Goal: Task Accomplishment & Management: Use online tool/utility

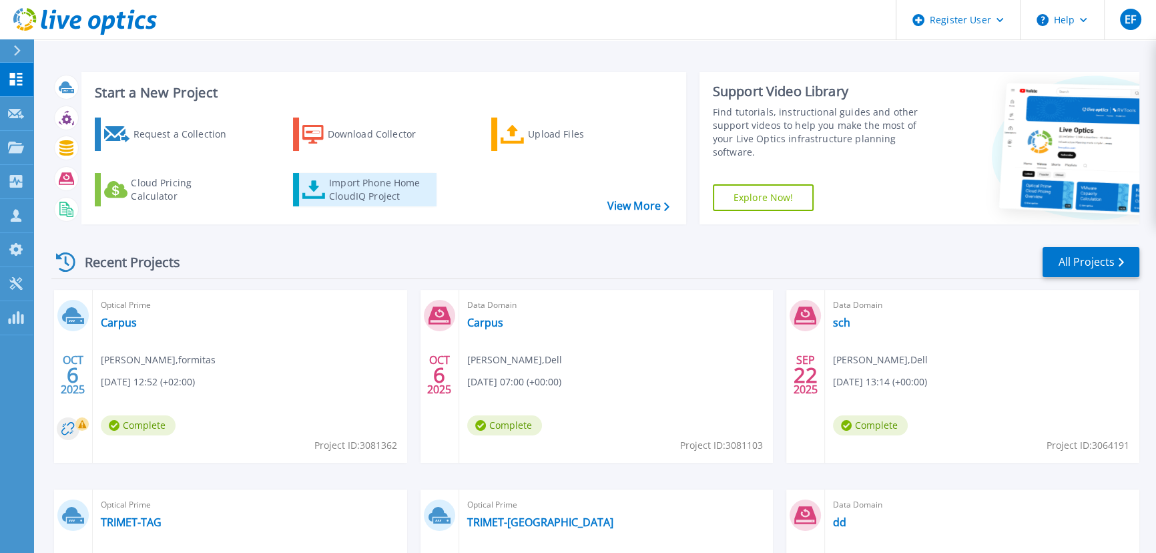
click at [371, 176] on div "Import Phone Home CloudIQ Project" at bounding box center [381, 189] width 104 height 27
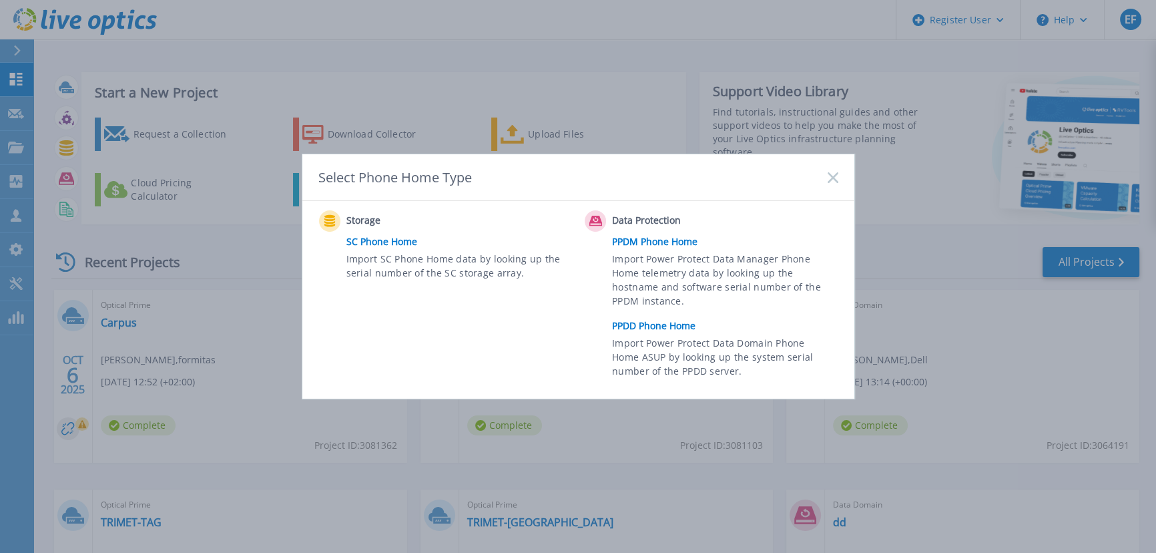
click at [654, 320] on link "PPDD Phone Home" at bounding box center [728, 326] width 232 height 20
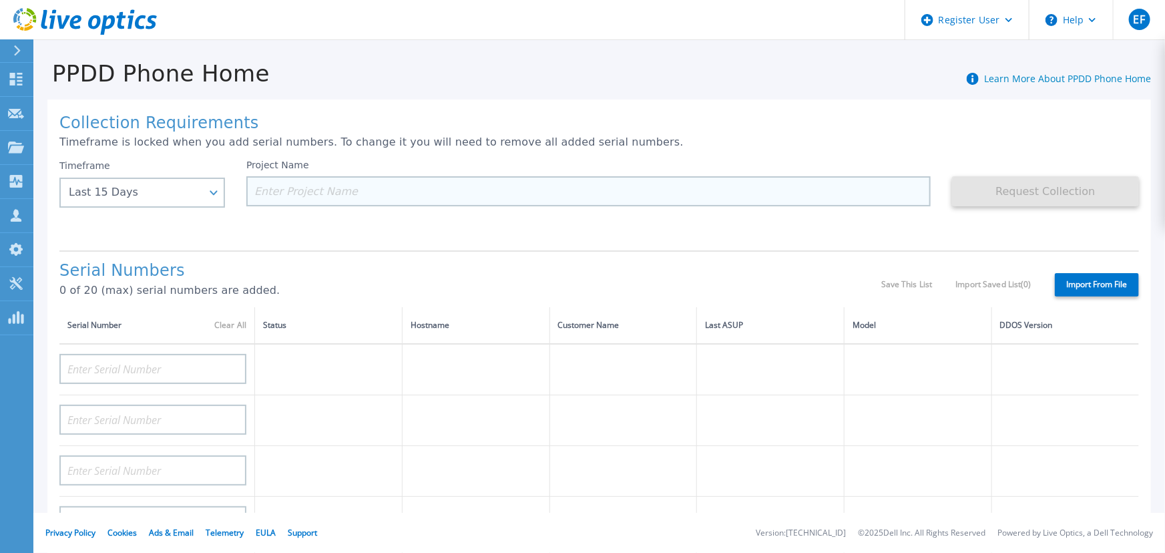
click at [333, 176] on input at bounding box center [588, 191] width 684 height 30
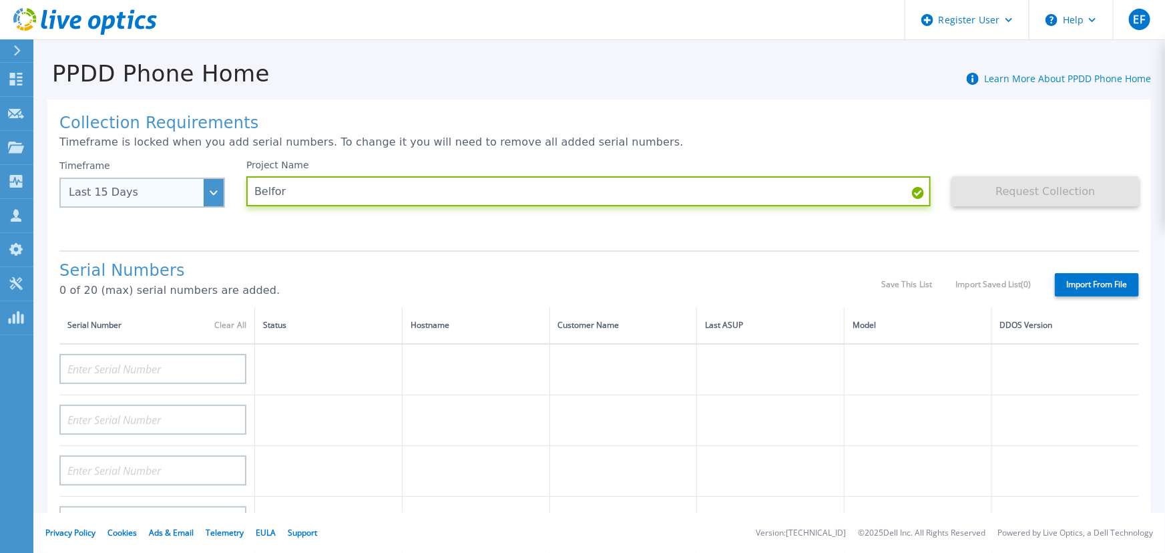
type input "Belfor"
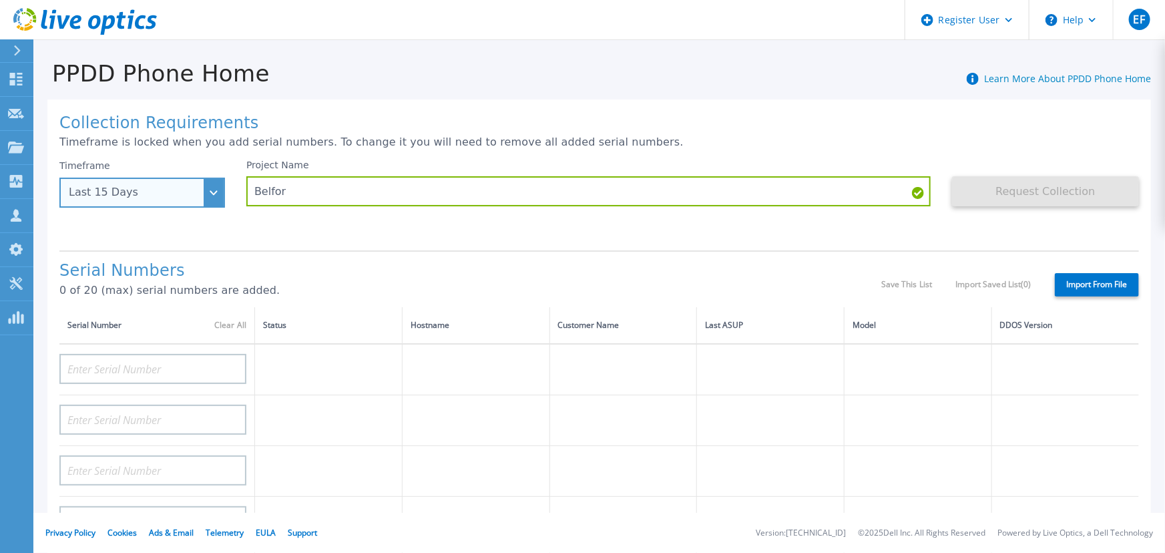
click at [180, 186] on div "Last 15 Days" at bounding box center [135, 192] width 132 height 12
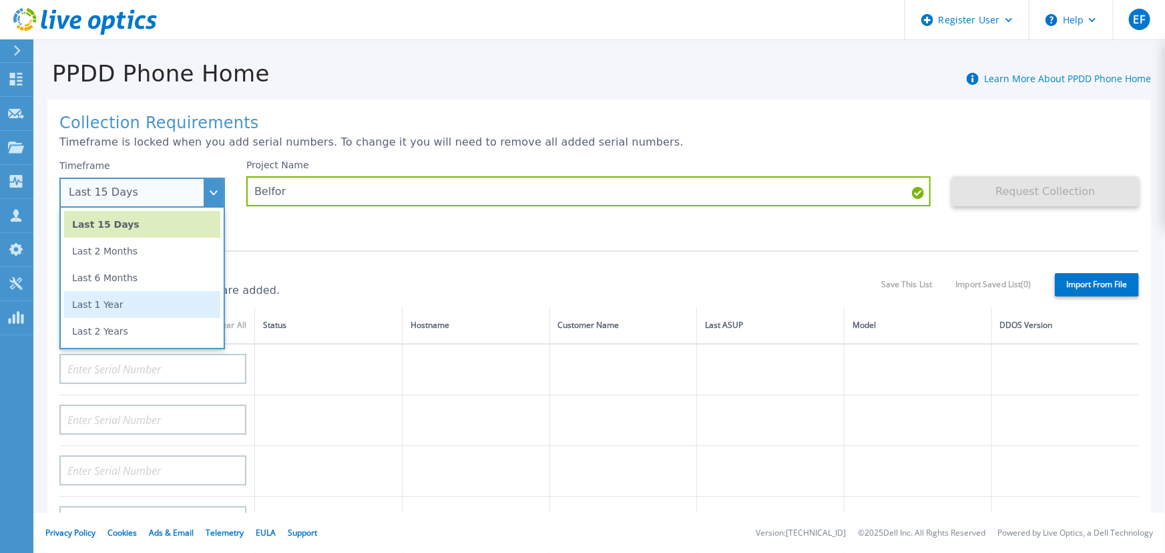
click at [113, 291] on li "Last 1 Year" at bounding box center [142, 304] width 156 height 27
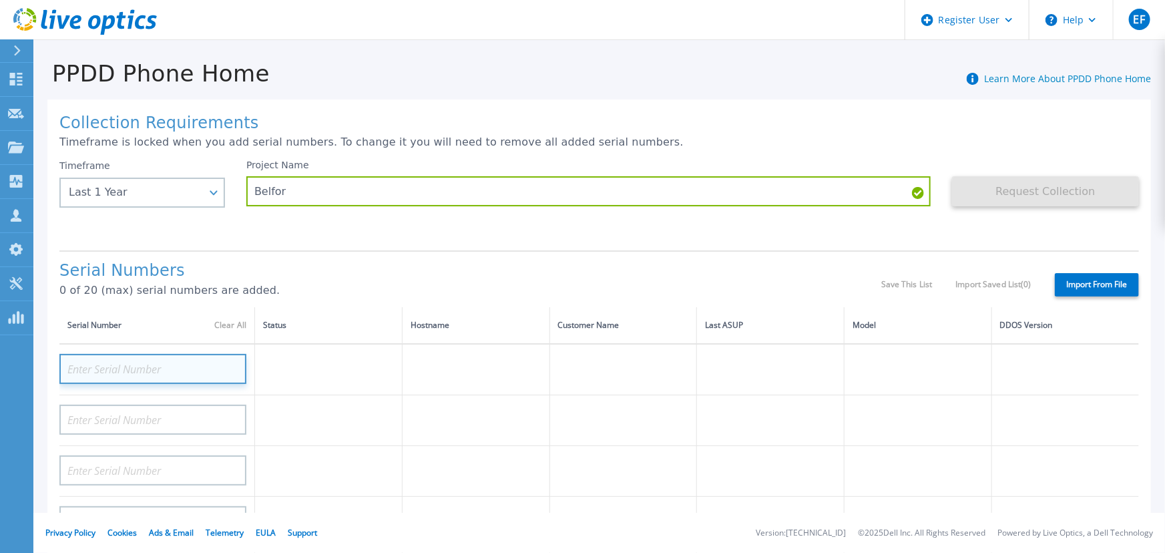
click at [158, 354] on input at bounding box center [152, 369] width 187 height 30
paste input "AUDVAA3GUWDNRY"
type input "AUDVAA3GUWDNRY"
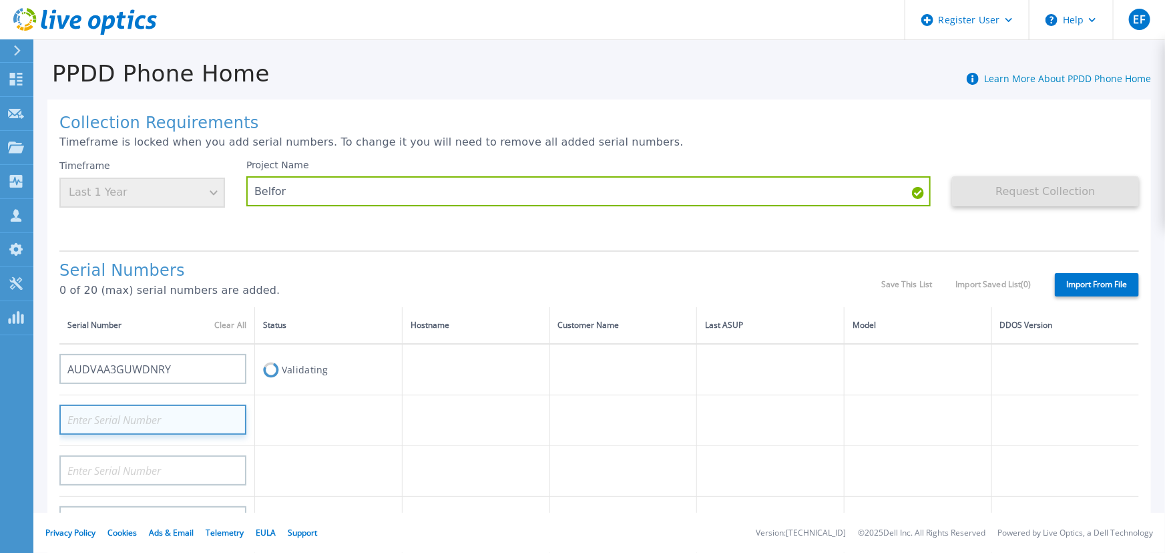
click at [174, 404] on input at bounding box center [152, 419] width 187 height 30
paste input "CRK00243017015"
type input "CRK00243017015"
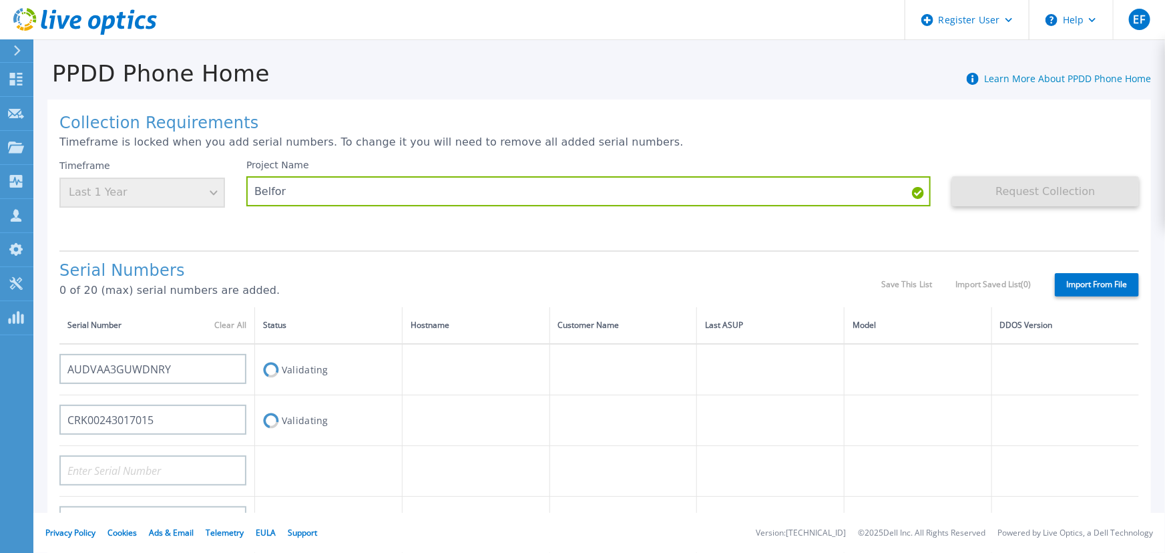
click at [300, 284] on p "0 of 20 (max) serial numbers are added." at bounding box center [470, 290] width 822 height 12
click at [196, 160] on div "Timeframe Last 1 Year" at bounding box center [142, 184] width 166 height 48
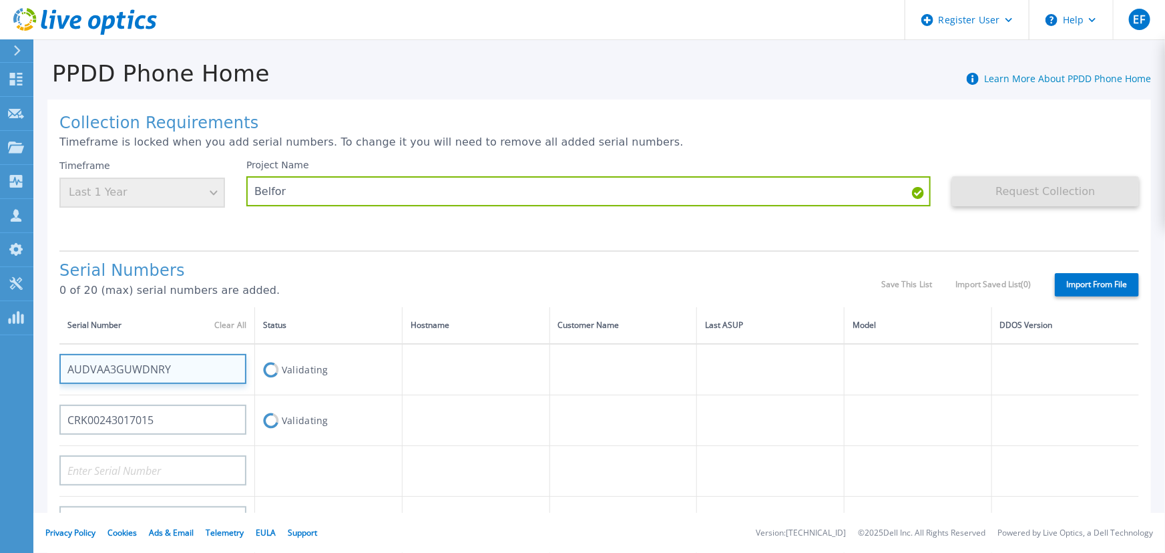
click at [217, 354] on input "AUDVAA3GUWDNRY" at bounding box center [152, 369] width 187 height 30
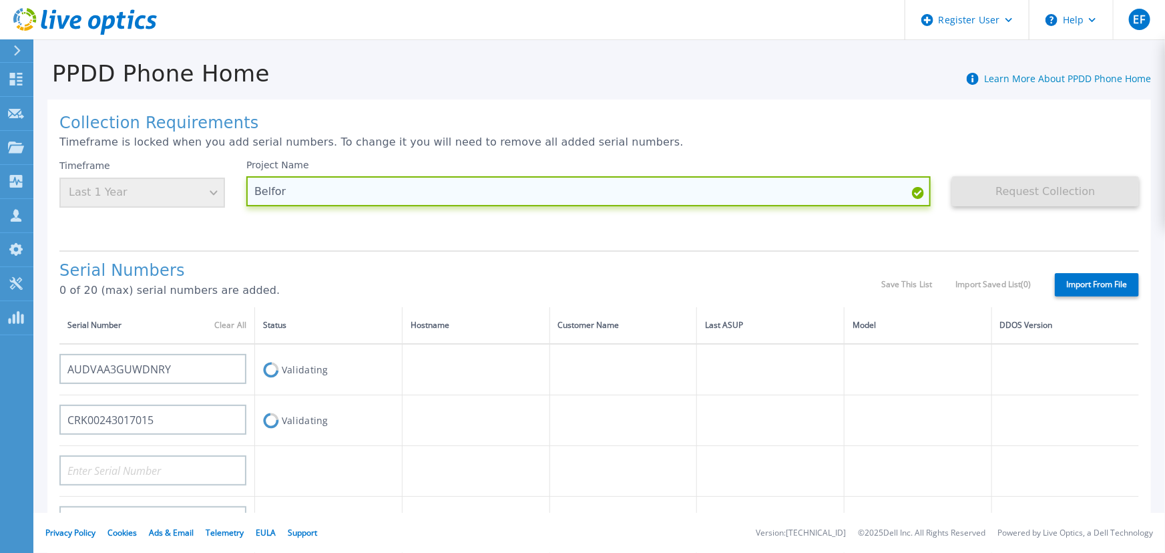
click at [285, 176] on input "Belfor" at bounding box center [588, 191] width 684 height 30
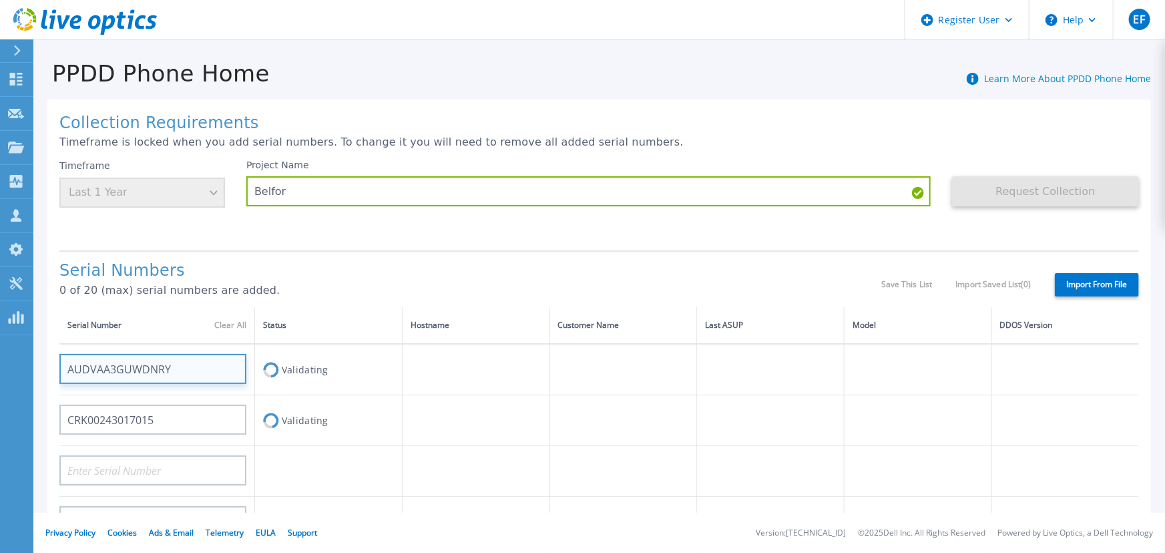
click at [172, 354] on input "AUDVAA3GUWDNRY" at bounding box center [152, 369] width 187 height 30
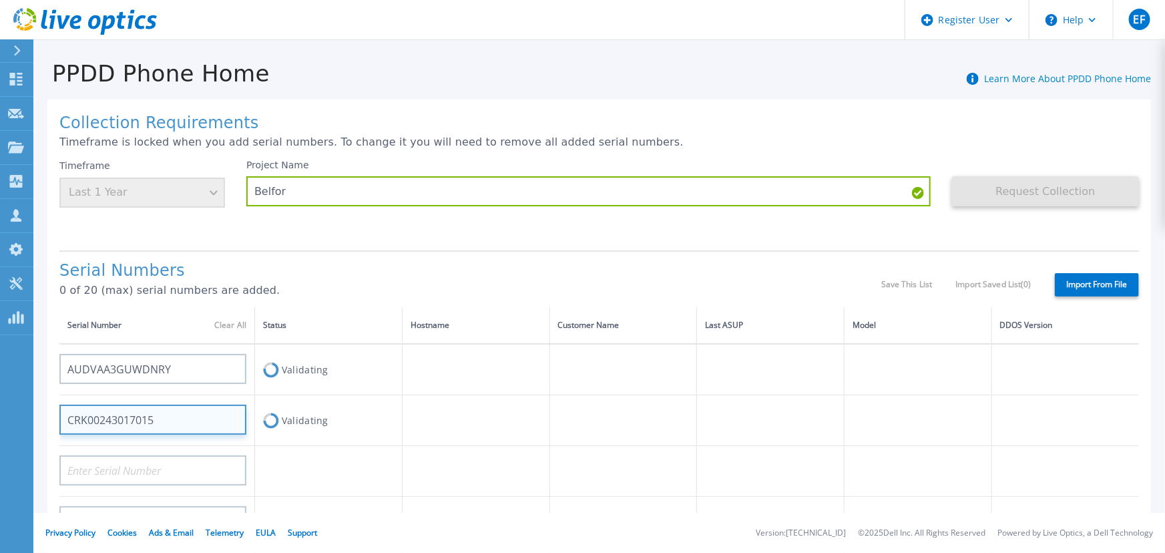
click at [169, 404] on input "CRK00243017015" at bounding box center [152, 419] width 187 height 30
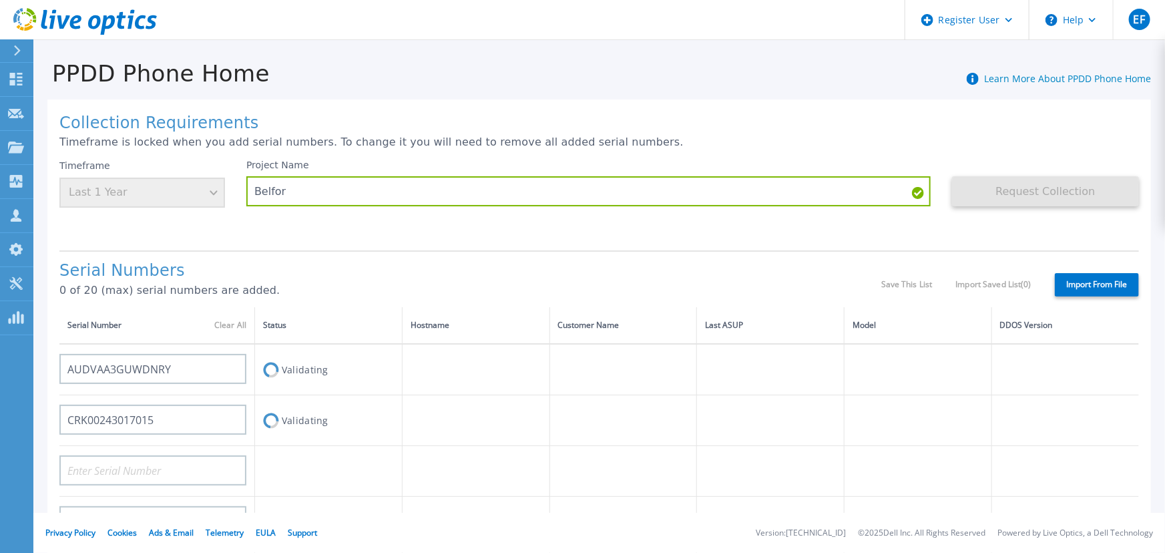
drag, startPoint x: 87, startPoint y: 121, endPoint x: 91, endPoint y: 130, distance: 10.2
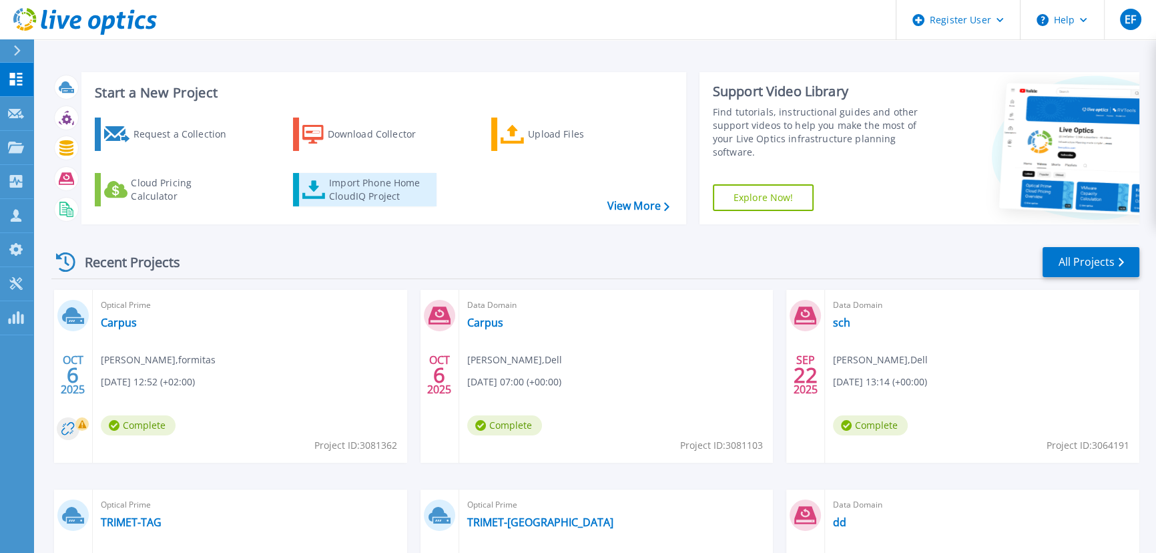
click at [352, 176] on div "Import Phone Home CloudIQ Project" at bounding box center [381, 189] width 104 height 27
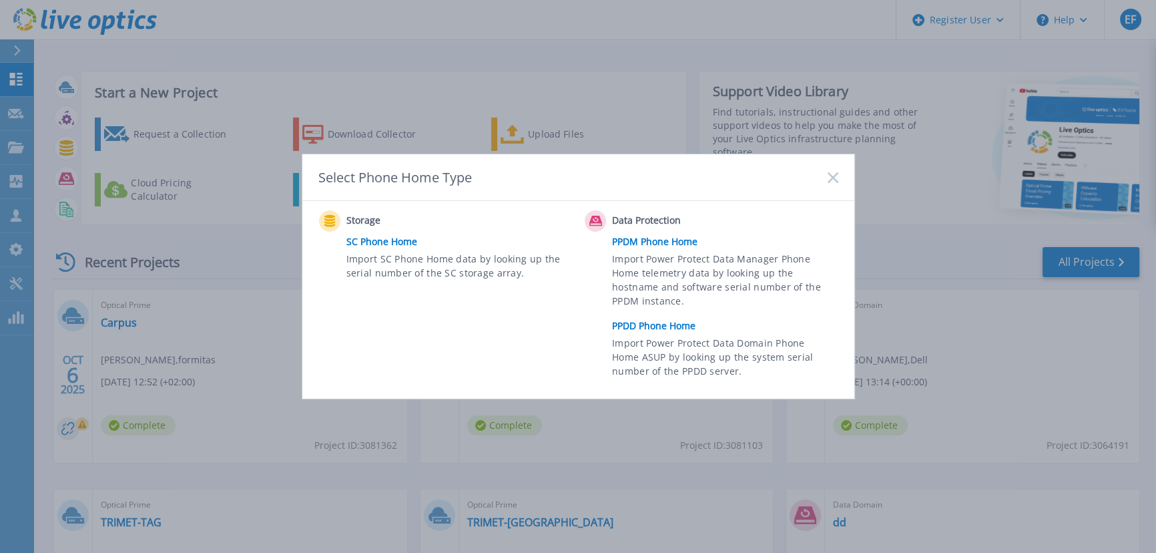
click at [636, 324] on link "PPDD Phone Home" at bounding box center [728, 326] width 232 height 20
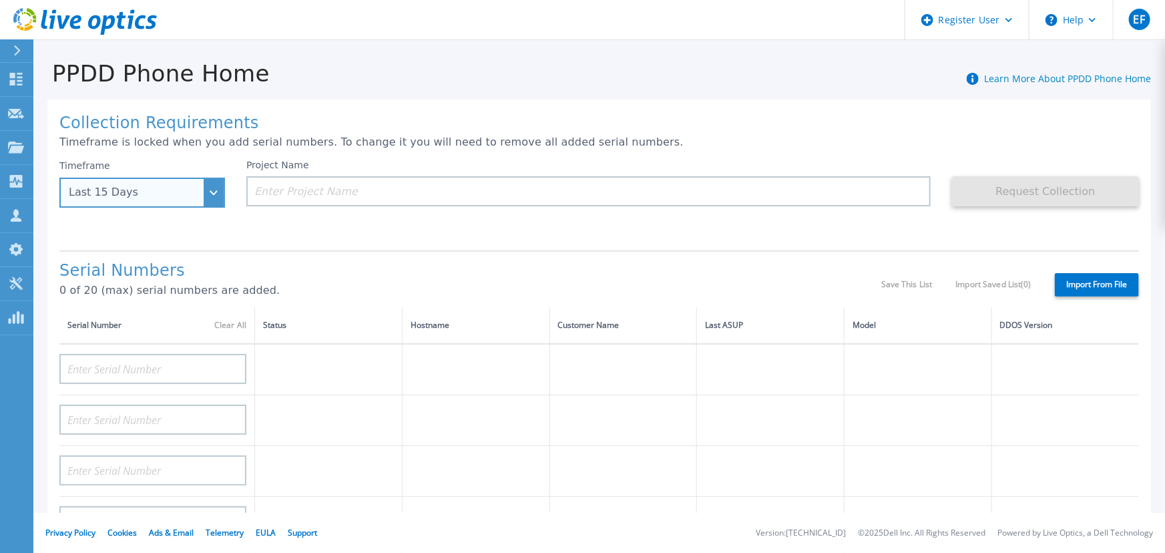
click at [176, 186] on div "Last 15 Days" at bounding box center [135, 192] width 132 height 12
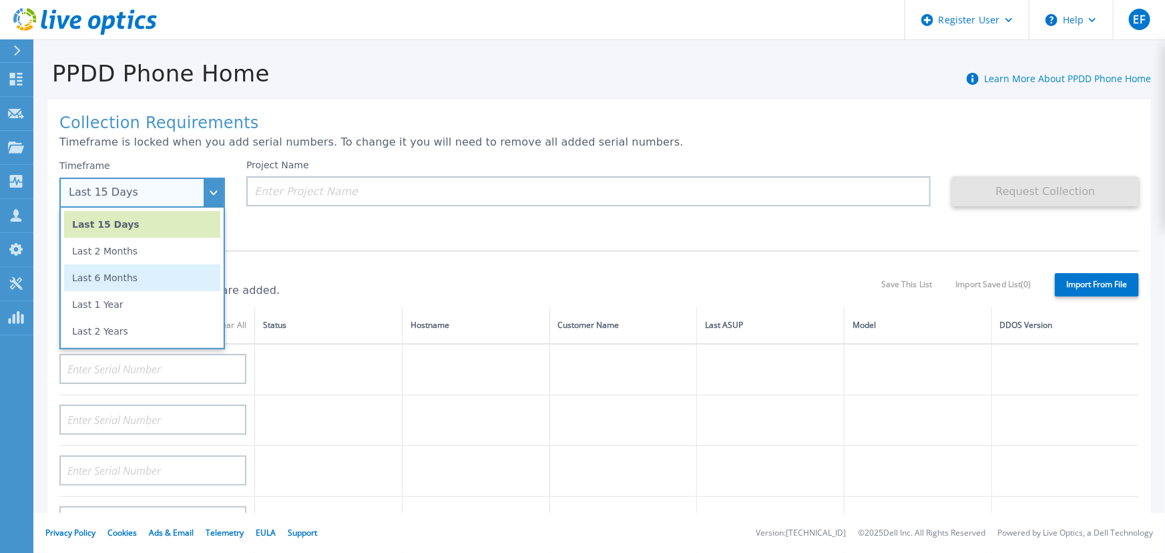
click at [88, 264] on li "Last 6 Months" at bounding box center [142, 277] width 156 height 27
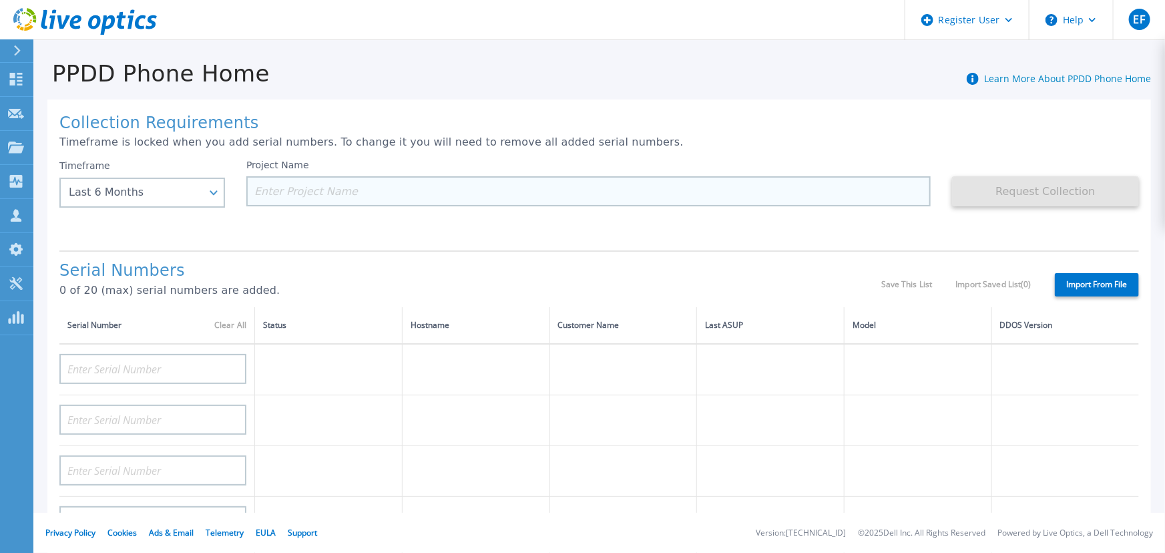
click at [365, 176] on input at bounding box center [588, 191] width 684 height 30
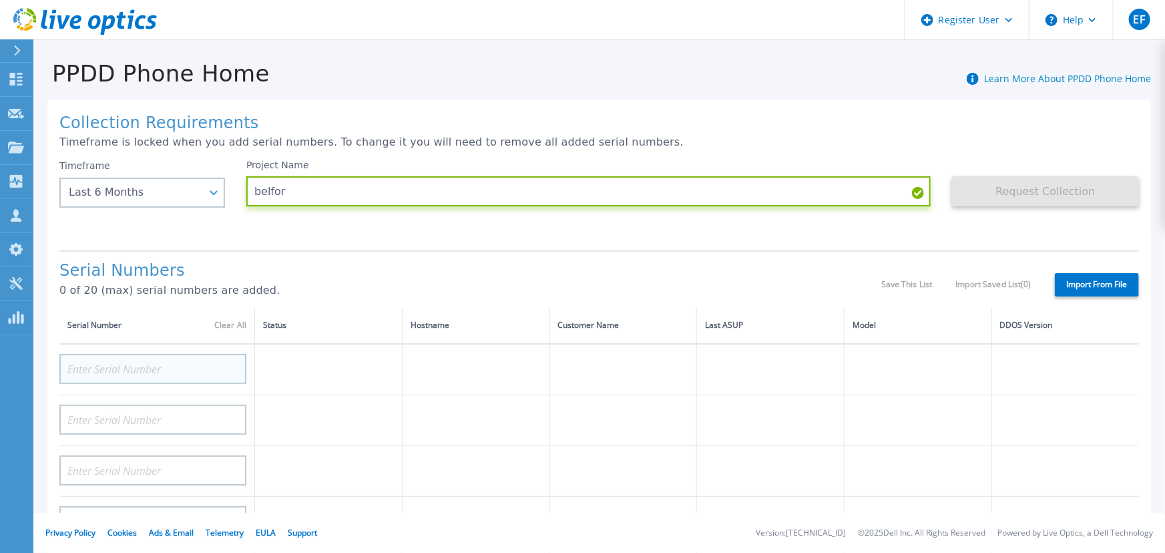
type input "belfor"
drag, startPoint x: 131, startPoint y: 255, endPoint x: 131, endPoint y: 262, distance: 7.3
click at [131, 344] on div at bounding box center [152, 363] width 187 height 39
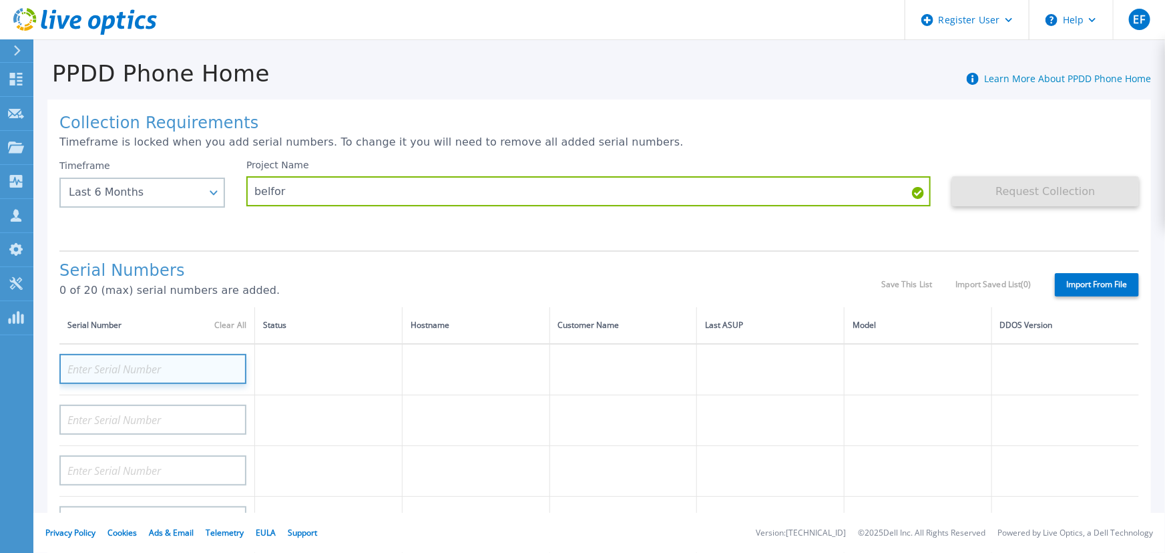
click at [131, 354] on input at bounding box center [152, 369] width 187 height 30
paste input "CRK00243017015"
type input "CRK00243017015"
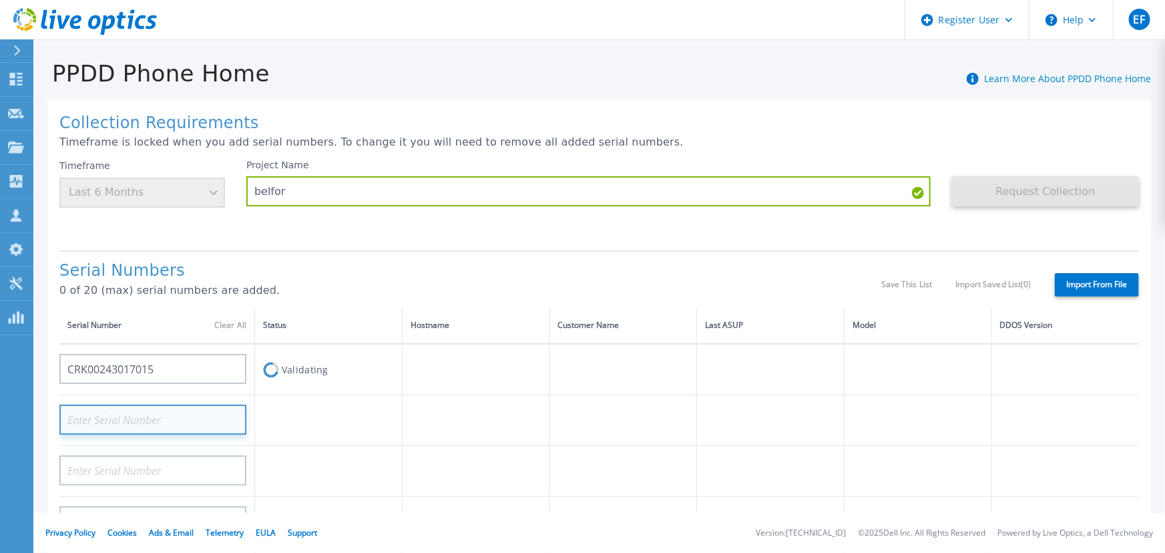
click at [207, 404] on input at bounding box center [152, 419] width 187 height 30
paste input "AUDVAA3GUWDNRY"
type input "AUDVAA3GUWDNRY"
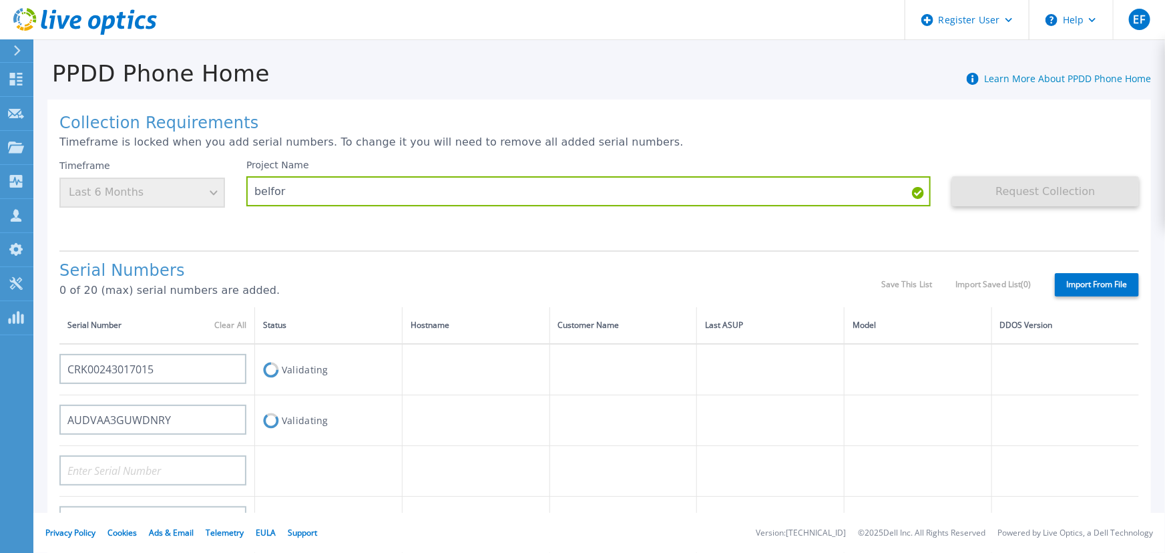
click at [398, 262] on h1 "Serial Numbers" at bounding box center [470, 271] width 822 height 19
drag, startPoint x: 264, startPoint y: 428, endPoint x: 266, endPoint y: 411, distance: 17.5
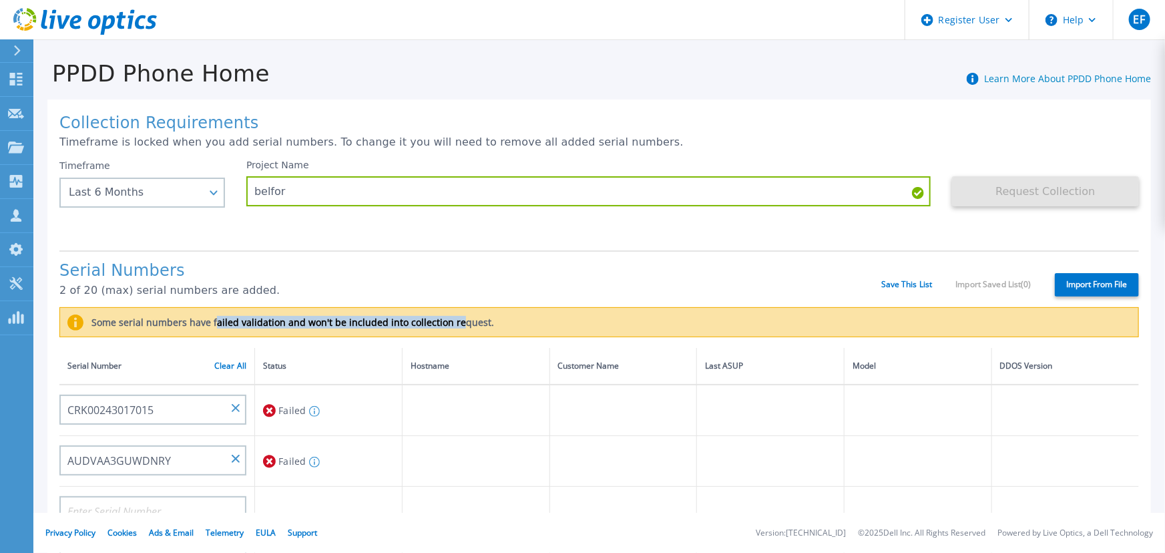
drag, startPoint x: 264, startPoint y: 230, endPoint x: 344, endPoint y: 235, distance: 79.6
click at [344, 317] on label "Some serial numbers have failed validation and won't be included into collectio…" at bounding box center [288, 322] width 410 height 11
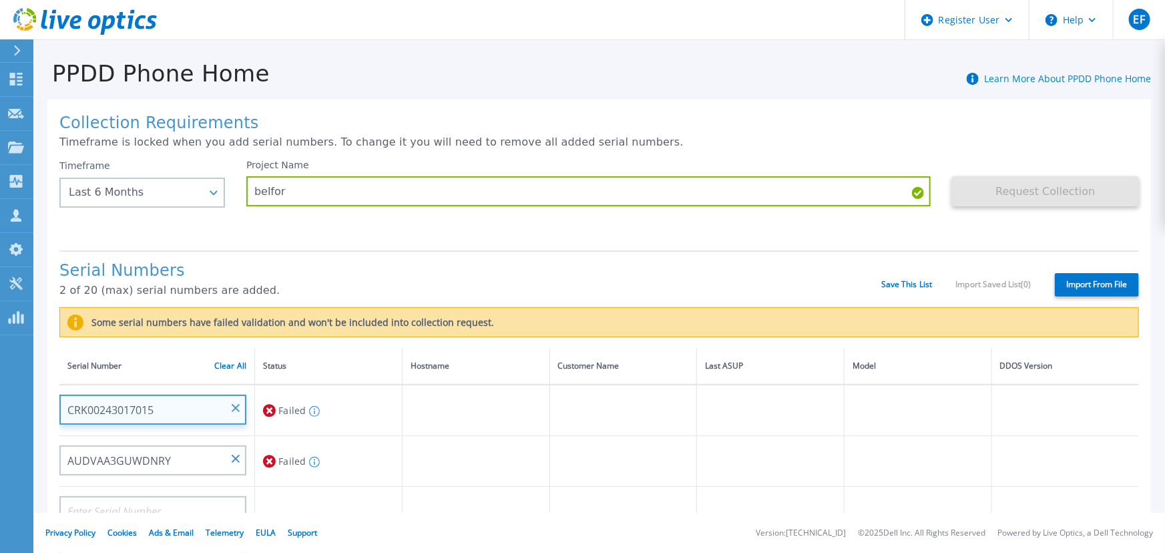
click at [127, 394] on input "CRK00243017015" at bounding box center [152, 409] width 187 height 30
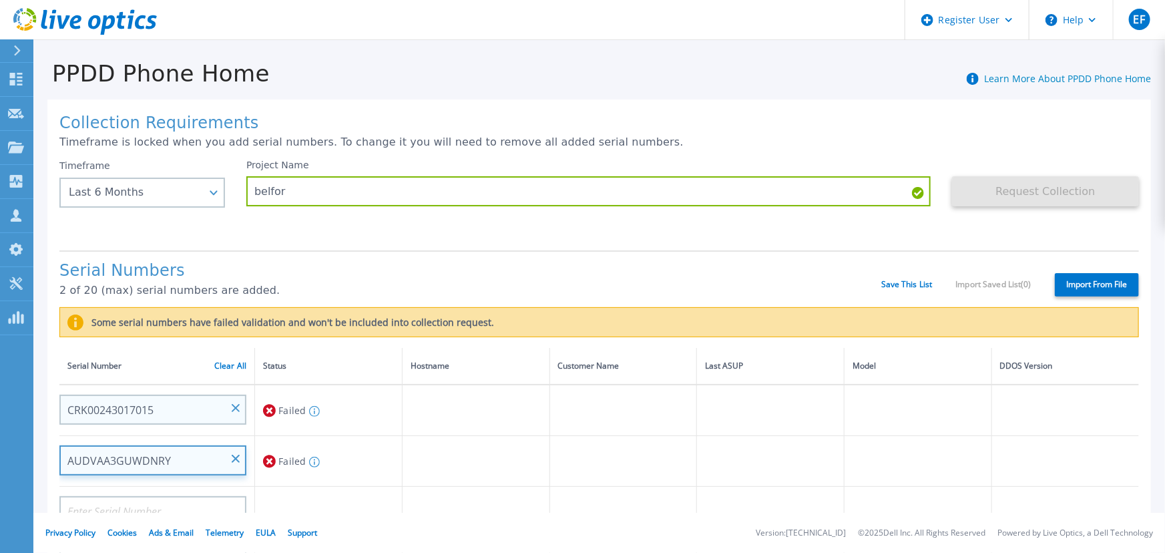
drag, startPoint x: 194, startPoint y: 342, endPoint x: 147, endPoint y: 296, distance: 66.1
click at [59, 445] on input "AUDVAA3GUWDNRY" at bounding box center [152, 460] width 187 height 30
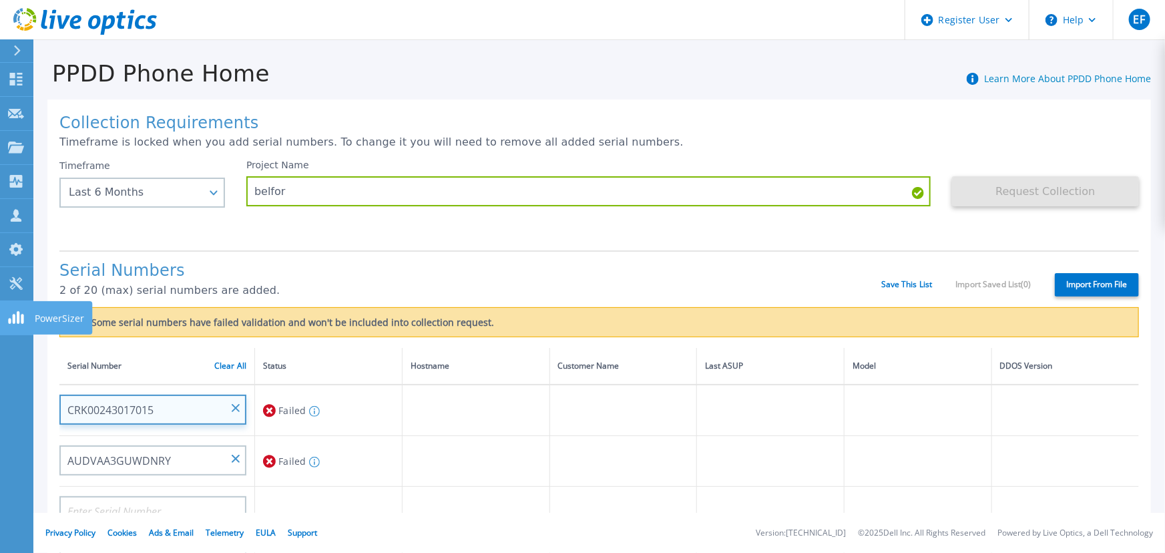
drag, startPoint x: 166, startPoint y: 291, endPoint x: 3, endPoint y: 306, distance: 163.6
click at [3, 306] on div "Dashboard Dashboard Request Capture Request Capture Projects Projects Search Pr…" at bounding box center [582, 276] width 1165 height 553
click at [202, 394] on input "CRK00243017015" at bounding box center [152, 409] width 187 height 30
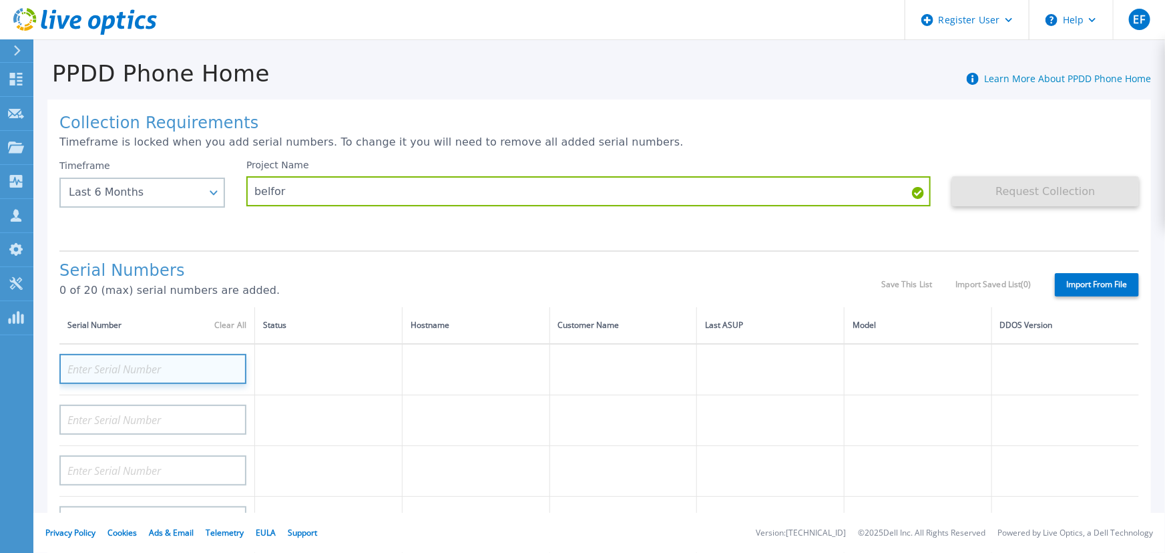
click at [135, 354] on input at bounding box center [152, 369] width 187 height 30
paste input "CRK00243017015"
type input "CRK00243017015"
